Goal: Task Accomplishment & Management: Manage account settings

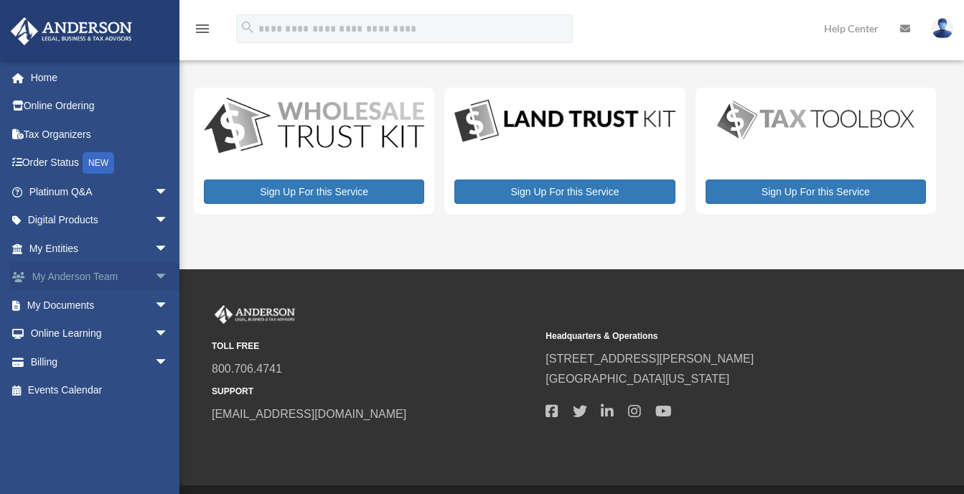
click at [59, 278] on link "My [PERSON_NAME] Team arrow_drop_down" at bounding box center [100, 277] width 180 height 29
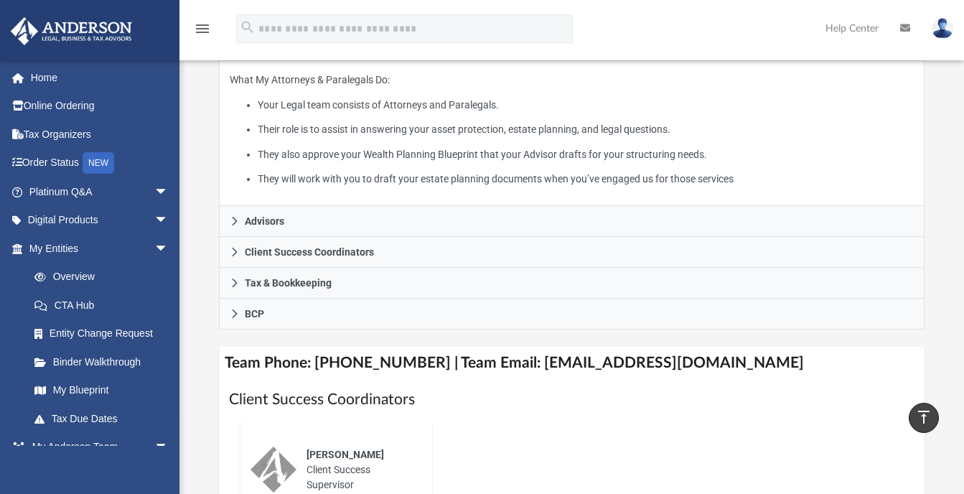
scroll to position [333, 0]
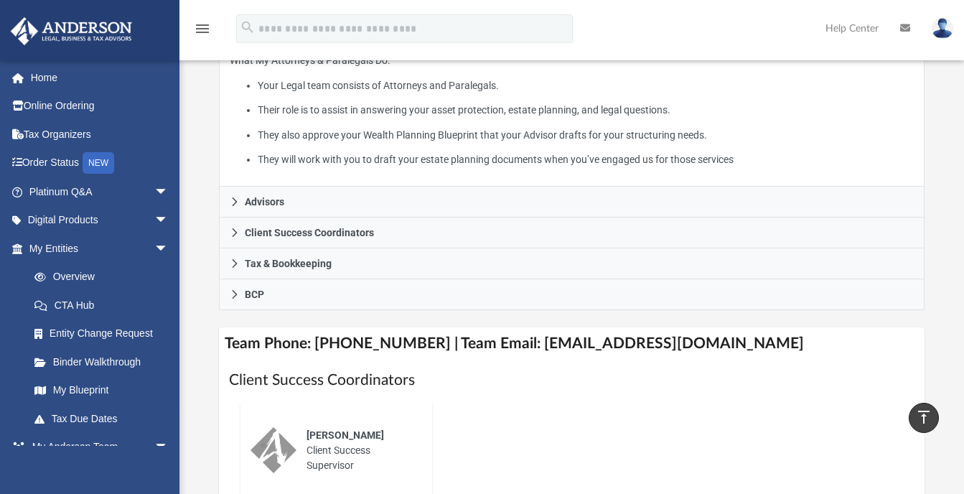
click at [944, 29] on img at bounding box center [943, 28] width 22 height 21
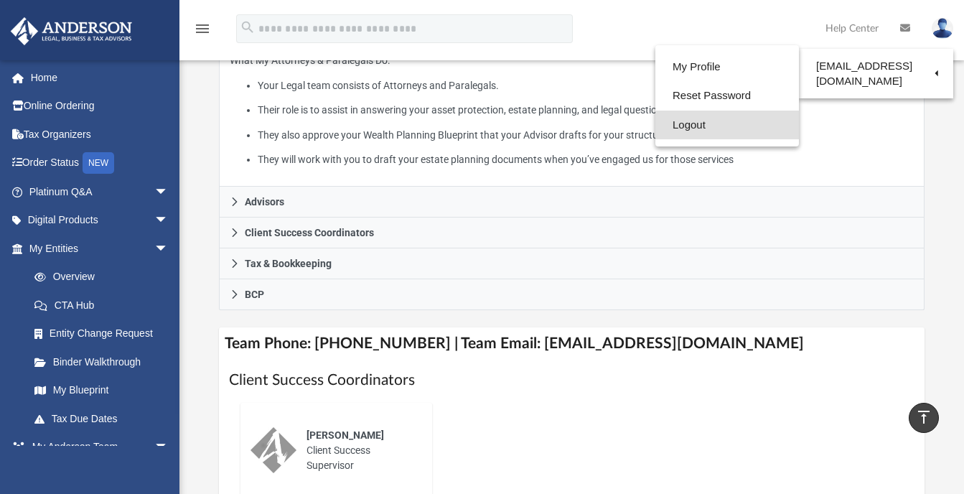
click at [681, 124] on link "Logout" at bounding box center [728, 125] width 144 height 29
